Goal: Complete application form

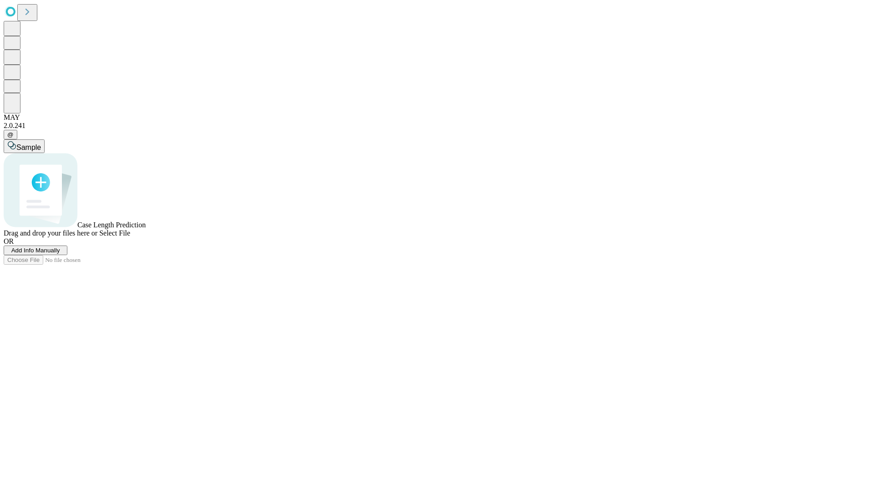
click at [60, 254] on span "Add Info Manually" at bounding box center [35, 250] width 49 height 7
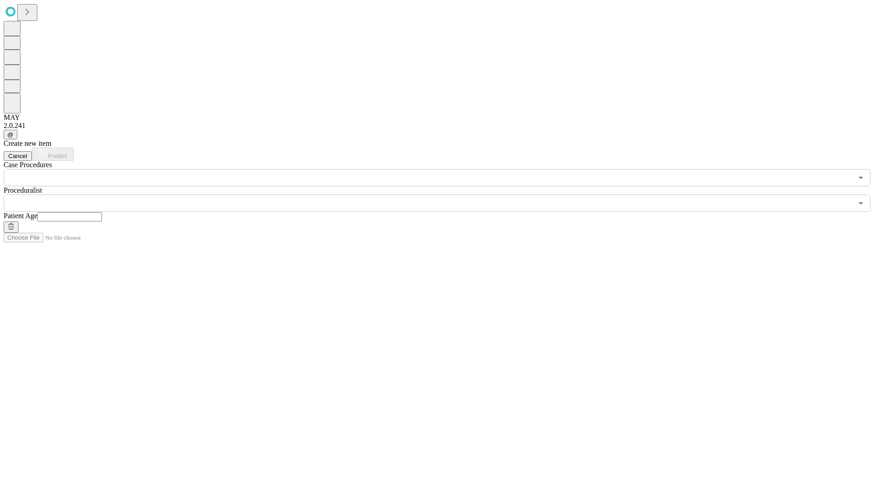
click at [102, 212] on input "text" at bounding box center [69, 216] width 65 height 9
type input "**"
click at [443, 194] on input "text" at bounding box center [428, 202] width 849 height 17
